Goal: Obtain resource: Obtain resource

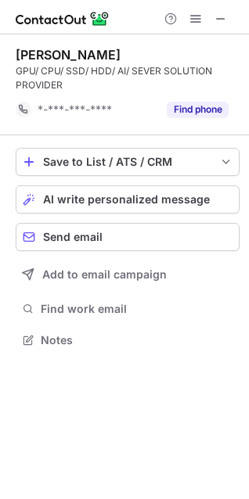
scroll to position [329, 249]
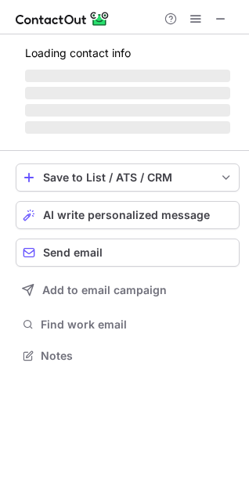
scroll to position [365, 249]
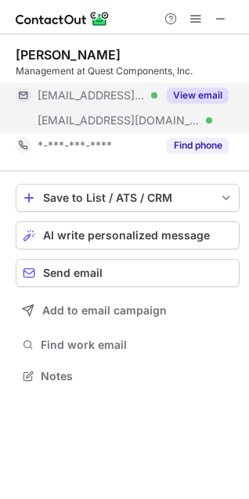
click at [207, 98] on button "View email" at bounding box center [198, 96] width 62 height 16
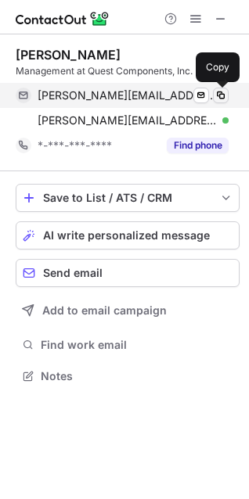
click at [217, 96] on span at bounding box center [220, 95] width 13 height 13
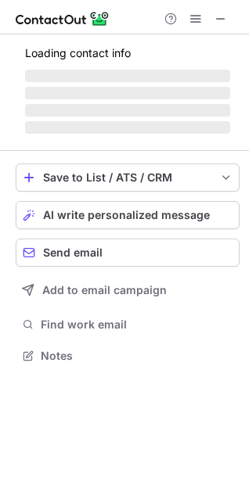
scroll to position [354, 249]
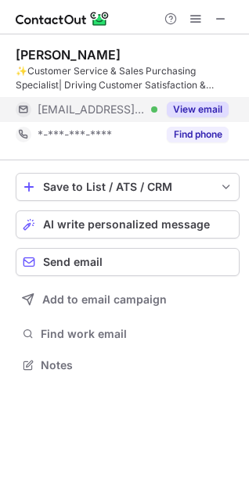
click at [199, 113] on button "View email" at bounding box center [198, 110] width 62 height 16
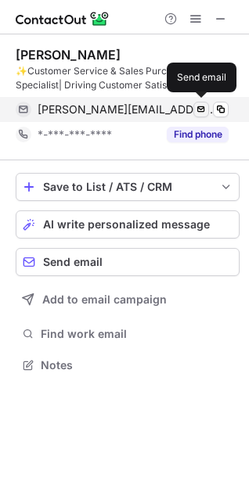
click at [203, 109] on span at bounding box center [201, 109] width 13 height 13
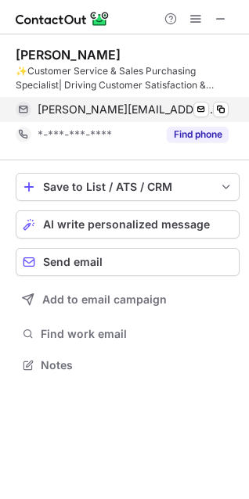
drag, startPoint x: 225, startPoint y: 110, endPoint x: 183, endPoint y: 120, distance: 43.3
click at [225, 110] on span at bounding box center [220, 109] width 13 height 13
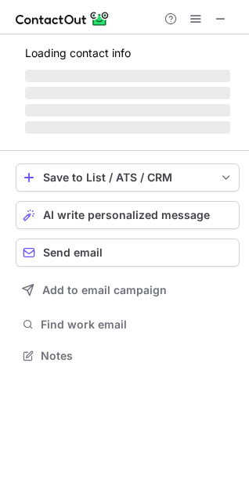
scroll to position [365, 249]
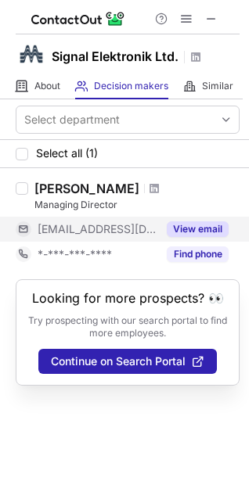
click at [204, 231] on button "View email" at bounding box center [198, 229] width 62 height 16
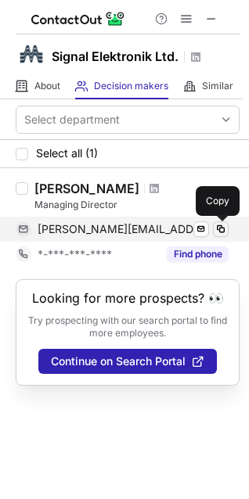
click at [219, 231] on span at bounding box center [220, 229] width 13 height 13
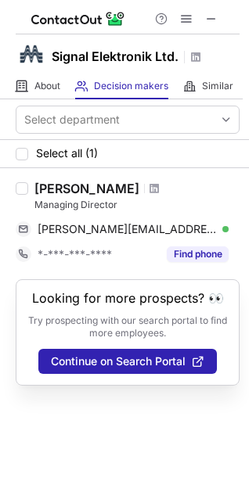
drag, startPoint x: 37, startPoint y: 185, endPoint x: 126, endPoint y: 184, distance: 89.2
click at [126, 184] on div "Mustafa Berber" at bounding box center [86, 189] width 105 height 16
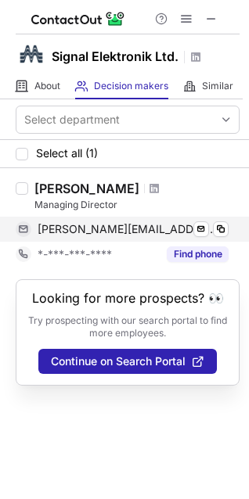
copy div "Mustafa Berber"
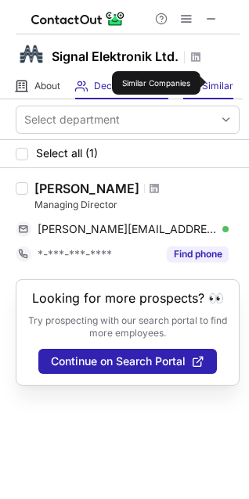
click at [212, 83] on span "Similar" at bounding box center [217, 86] width 31 height 13
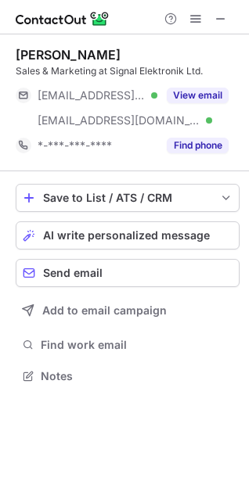
scroll to position [365, 249]
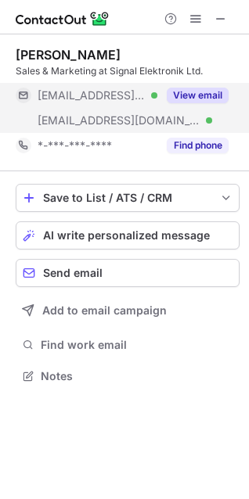
click at [215, 94] on button "View email" at bounding box center [198, 96] width 62 height 16
click at [215, 94] on div "***@aytacgul.com" at bounding box center [133, 95] width 191 height 14
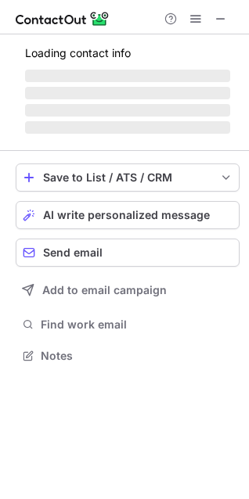
scroll to position [365, 249]
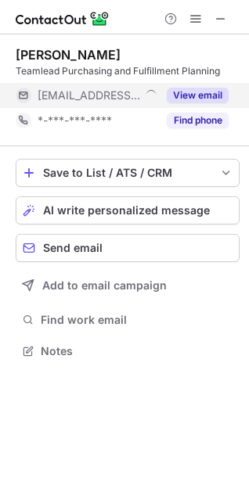
drag, startPoint x: 210, startPoint y: 95, endPoint x: 196, endPoint y: 96, distance: 14.9
click at [210, 94] on button "View email" at bounding box center [198, 96] width 62 height 16
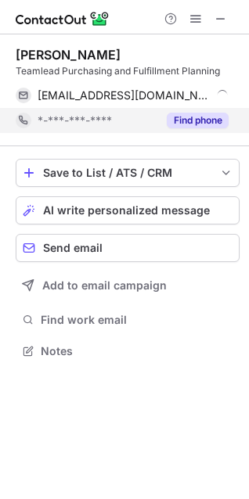
click at [204, 116] on button "Find phone" at bounding box center [198, 121] width 62 height 16
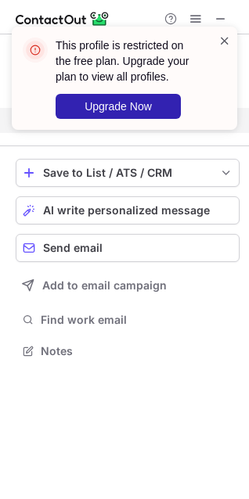
click at [223, 47] on span at bounding box center [224, 41] width 13 height 16
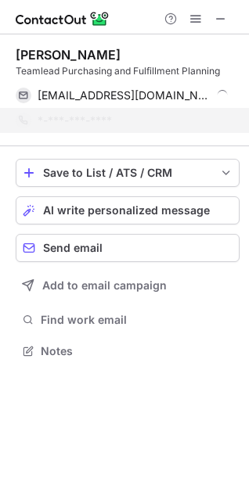
click at [225, 39] on span at bounding box center [224, 41] width 13 height 16
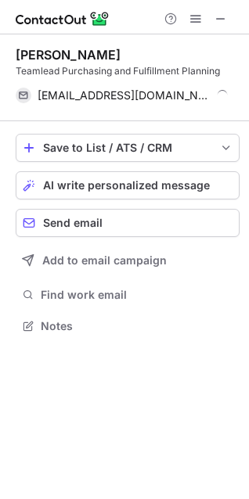
scroll to position [315, 249]
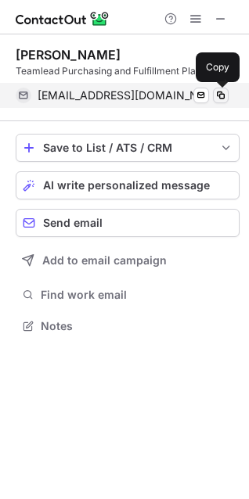
click at [217, 92] on span at bounding box center [220, 95] width 13 height 13
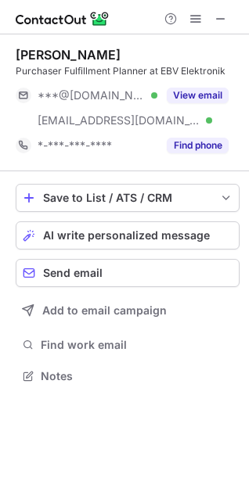
scroll to position [365, 249]
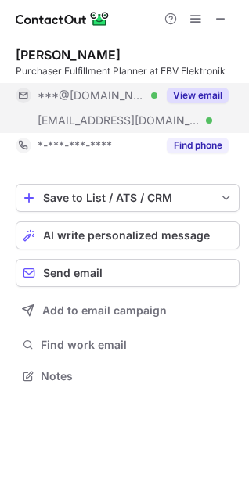
click at [207, 99] on button "View email" at bounding box center [198, 96] width 62 height 16
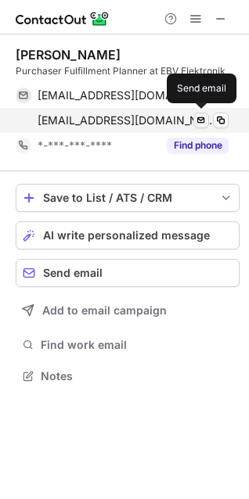
click at [204, 120] on span at bounding box center [201, 120] width 13 height 13
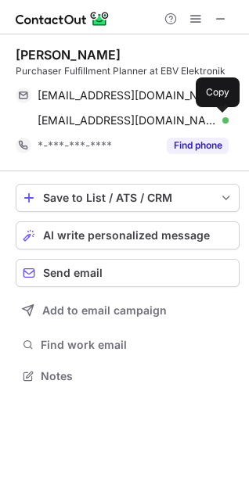
drag, startPoint x: 221, startPoint y: 120, endPoint x: 244, endPoint y: 135, distance: 27.1
click at [221, 120] on span at bounding box center [220, 120] width 13 height 13
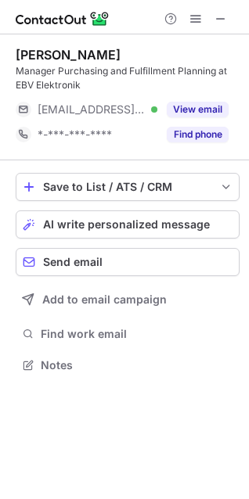
scroll to position [354, 249]
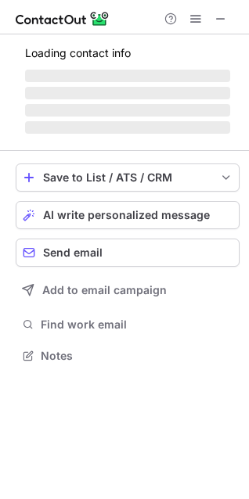
scroll to position [340, 249]
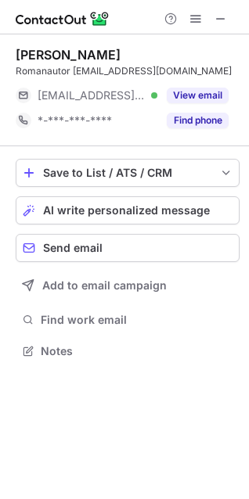
scroll to position [340, 249]
click at [221, 19] on span at bounding box center [220, 19] width 13 height 13
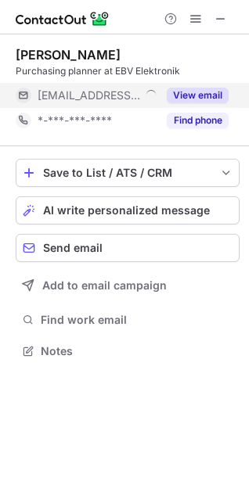
click at [198, 94] on button "View email" at bounding box center [198, 96] width 62 height 16
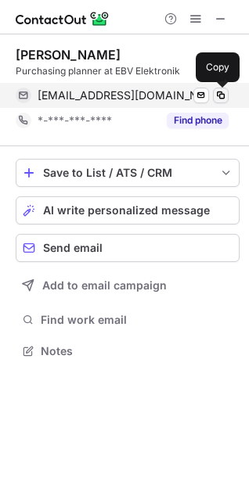
click at [224, 96] on span at bounding box center [220, 95] width 13 height 13
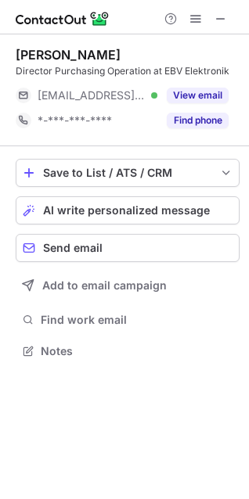
scroll to position [340, 249]
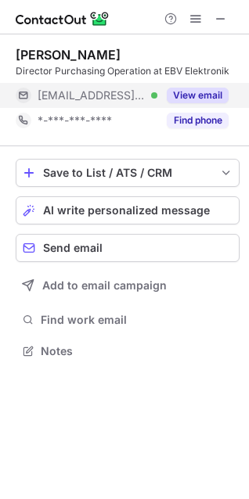
click at [205, 88] on button "View email" at bounding box center [198, 96] width 62 height 16
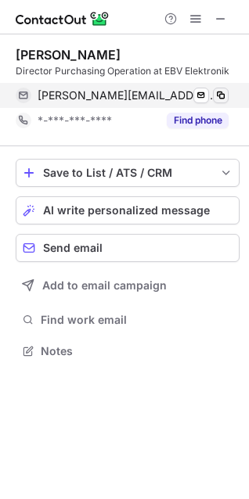
click at [220, 95] on span at bounding box center [220, 95] width 13 height 13
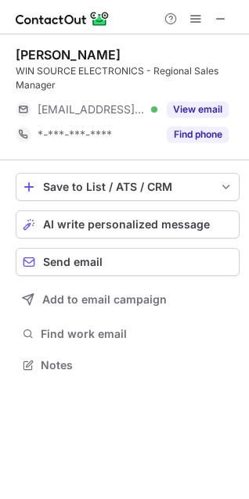
scroll to position [354, 249]
